Goal: Entertainment & Leisure: Consume media (video, audio)

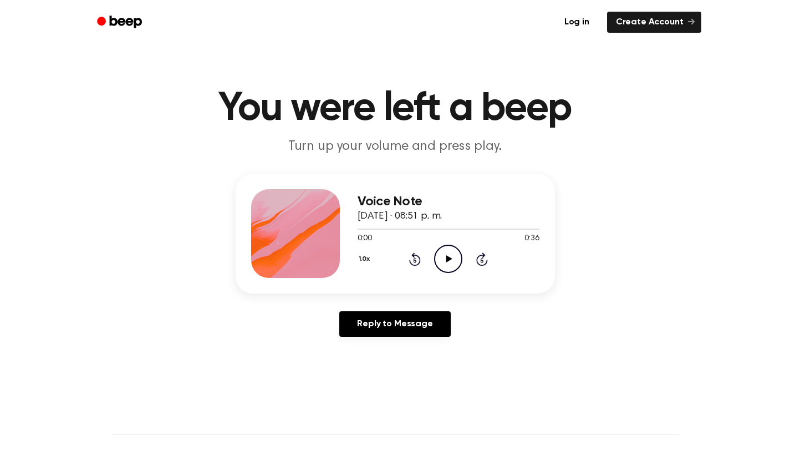
click at [456, 257] on icon "Play Audio" at bounding box center [448, 258] width 28 height 28
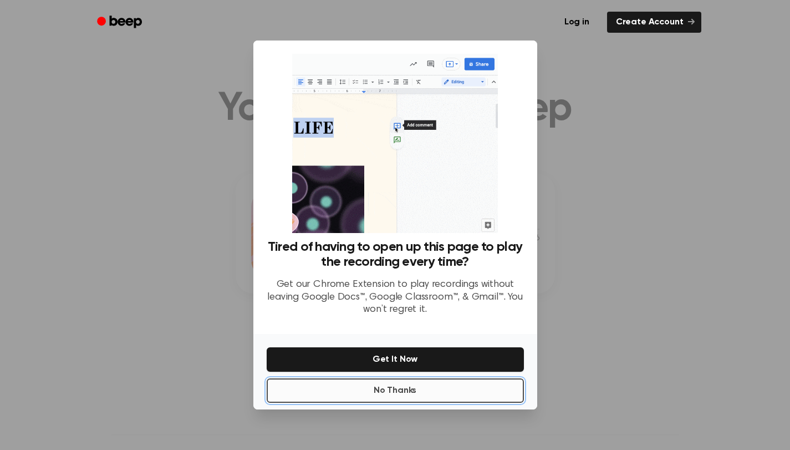
click at [400, 395] on button "No Thanks" at bounding box center [395, 390] width 257 height 24
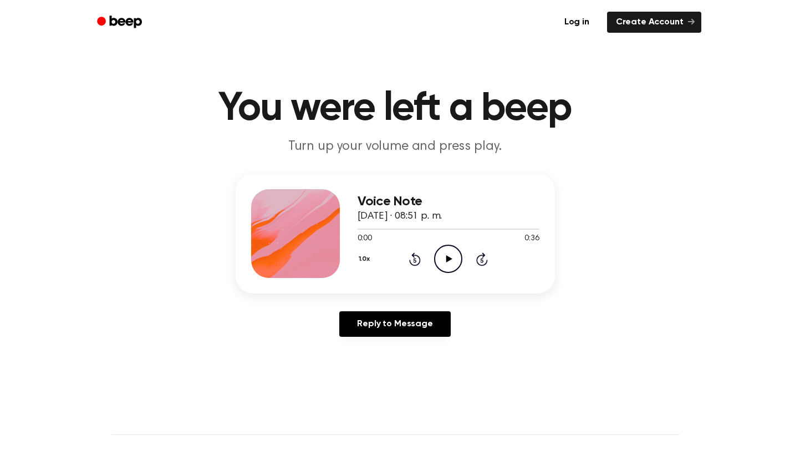
click at [446, 254] on icon "Play Audio" at bounding box center [448, 258] width 28 height 28
click at [369, 230] on div at bounding box center [449, 228] width 182 height 9
click at [365, 228] on div at bounding box center [449, 228] width 182 height 9
